Goal: Task Accomplishment & Management: Manage account settings

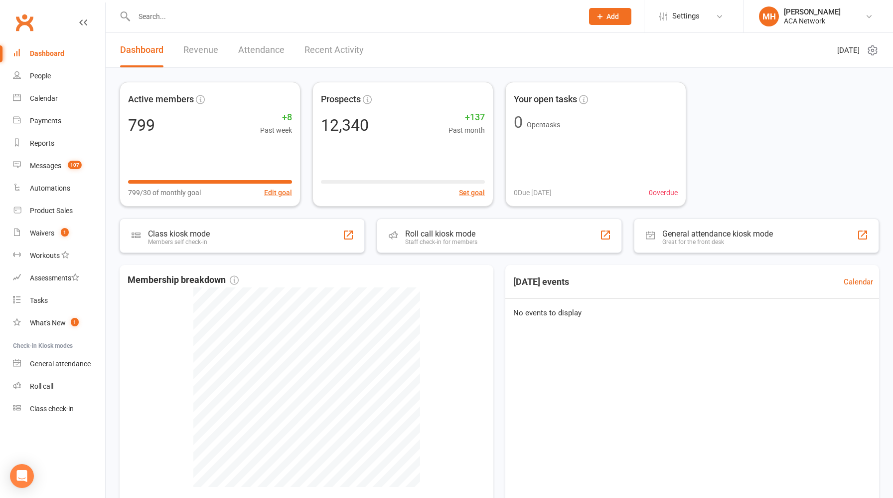
click at [195, 51] on link "Revenue" at bounding box center [200, 50] width 35 height 34
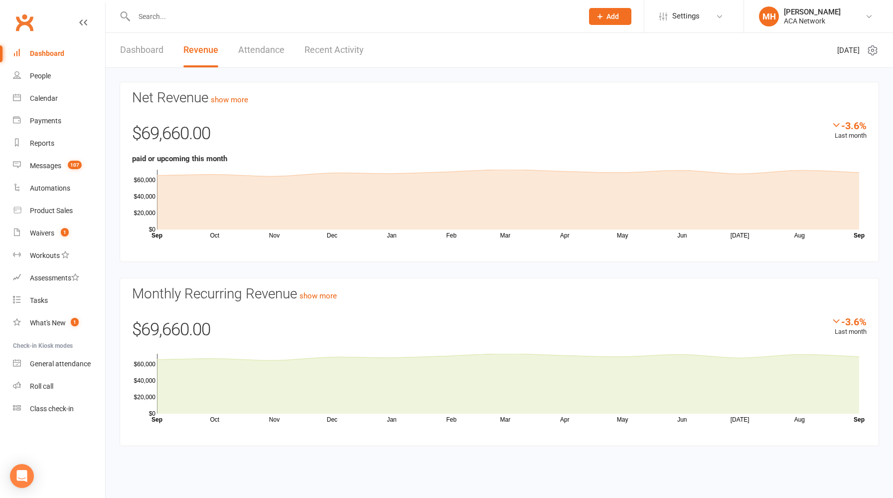
click at [145, 52] on link "Dashboard" at bounding box center [141, 50] width 43 height 34
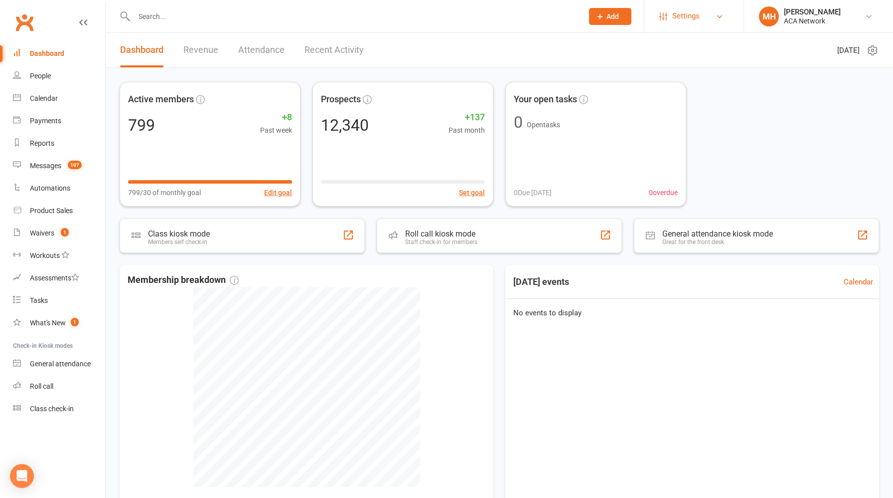
click at [680, 15] on span "Settings" at bounding box center [686, 16] width 27 height 22
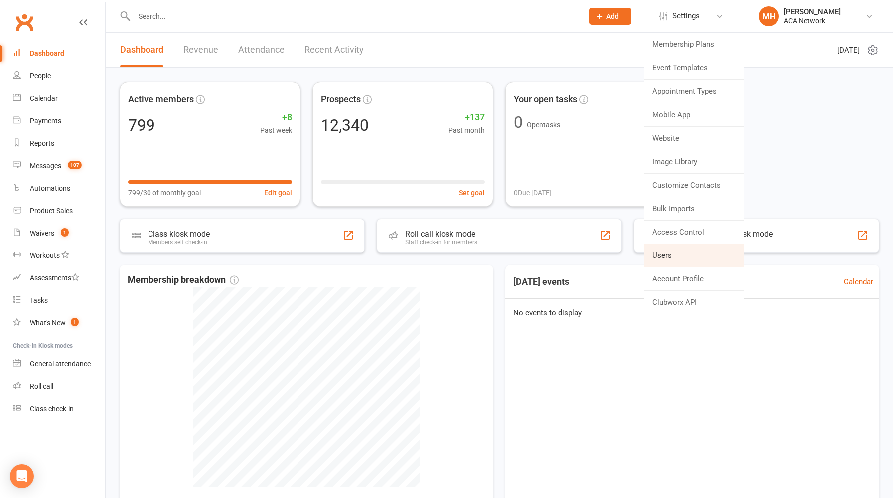
click at [676, 253] on link "Users" at bounding box center [694, 255] width 99 height 23
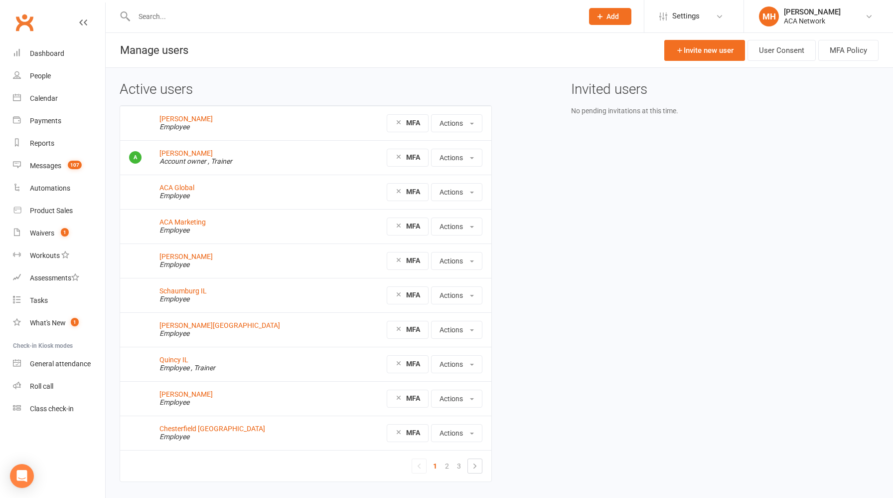
scroll to position [26, 0]
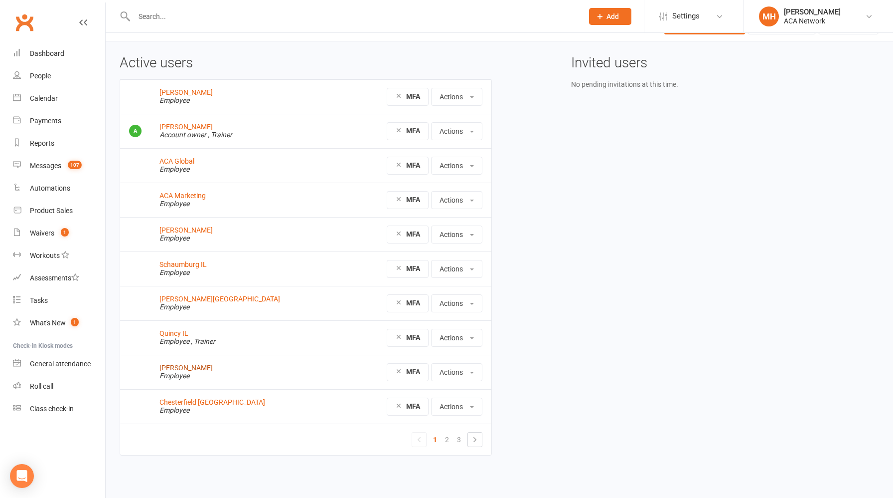
click at [213, 367] on link "Kelly McDowell Kinnett" at bounding box center [186, 367] width 53 height 8
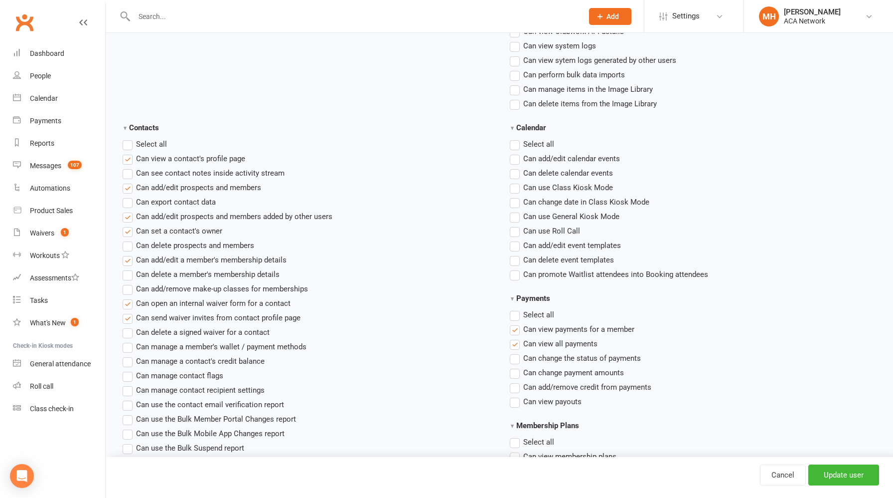
scroll to position [392, 0]
click at [127, 173] on label"] "Can see contact notes inside activity stream" at bounding box center [204, 173] width 162 height 12
click at [127, 167] on input "Can see contact notes inside activity stream" at bounding box center [126, 167] width 6 height 0
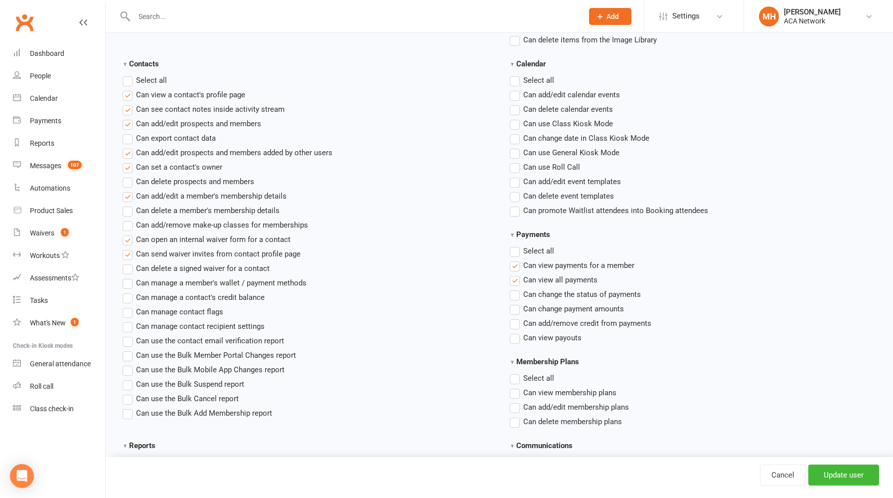
scroll to position [458, 0]
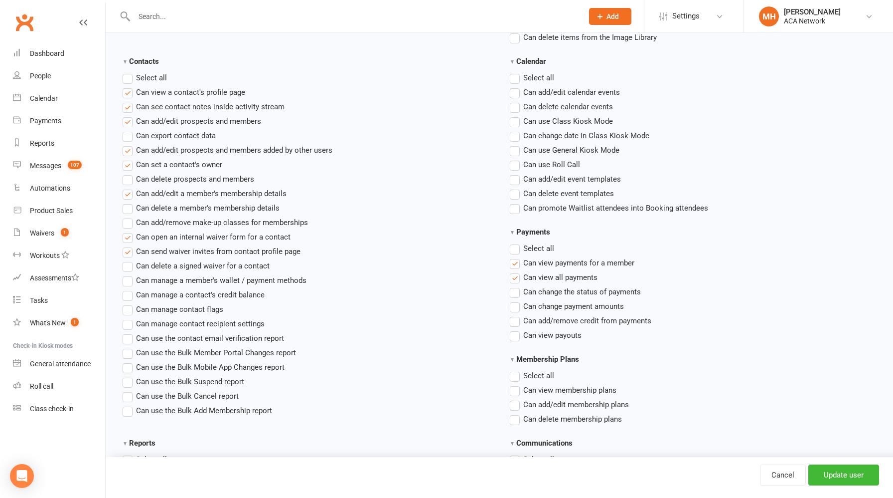
click at [128, 162] on label"] "Can set a contact's owner" at bounding box center [173, 165] width 100 height 12
click at [128, 159] on input "Can set a contact's owner" at bounding box center [126, 159] width 6 height 0
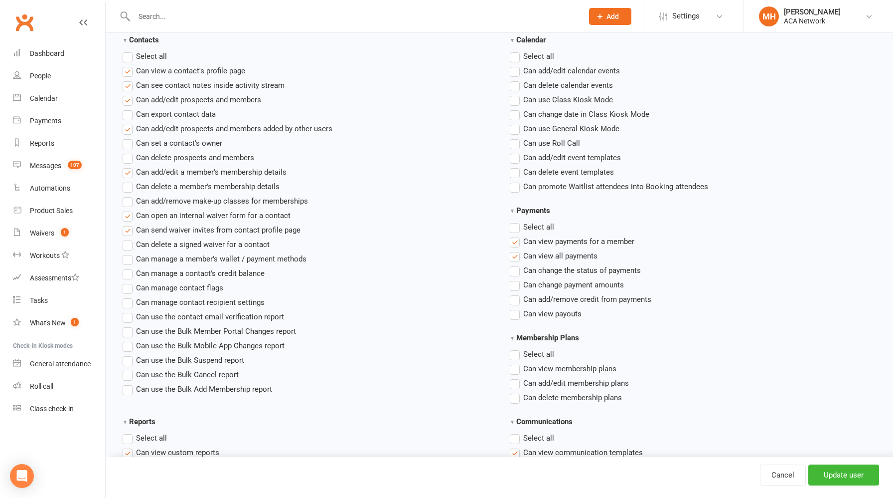
scroll to position [462, 0]
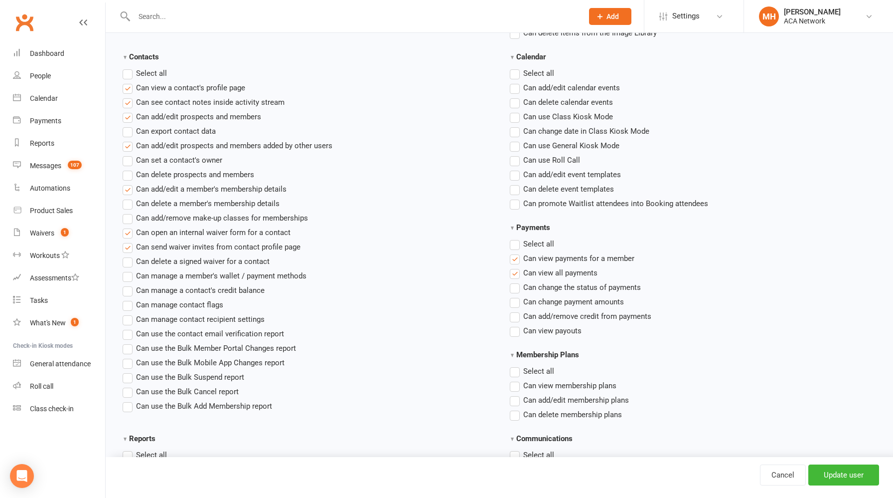
click at [516, 275] on label"] "Can view all payments" at bounding box center [554, 273] width 88 height 12
click at [516, 267] on input "Can view all payments" at bounding box center [513, 267] width 6 height 0
click at [838, 479] on input "Update user" at bounding box center [844, 474] width 71 height 21
